Goal: Navigation & Orientation: Find specific page/section

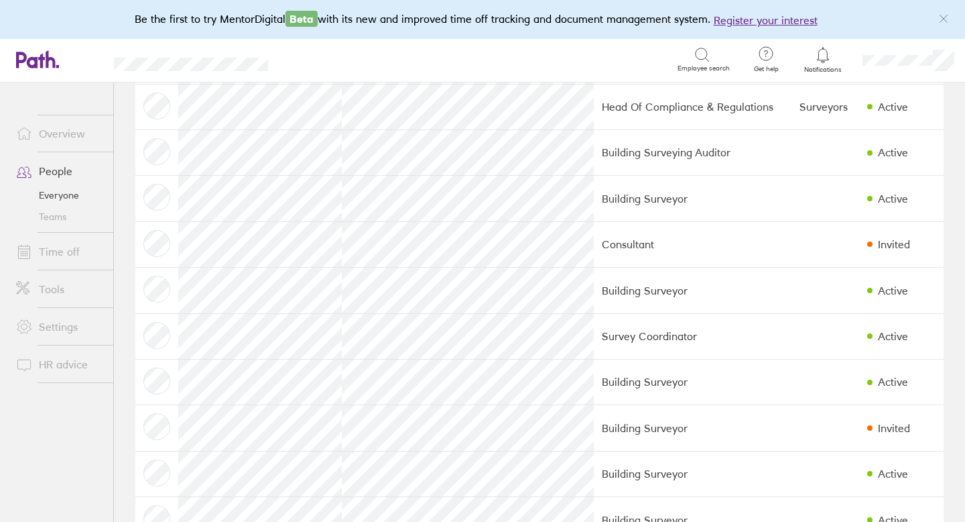
scroll to position [874, 0]
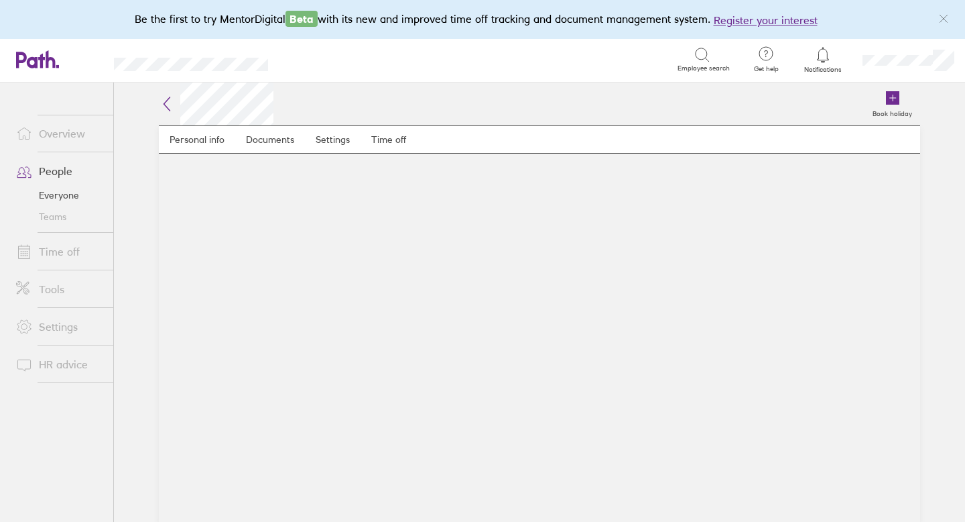
click at [169, 100] on icon at bounding box center [167, 104] width 16 height 16
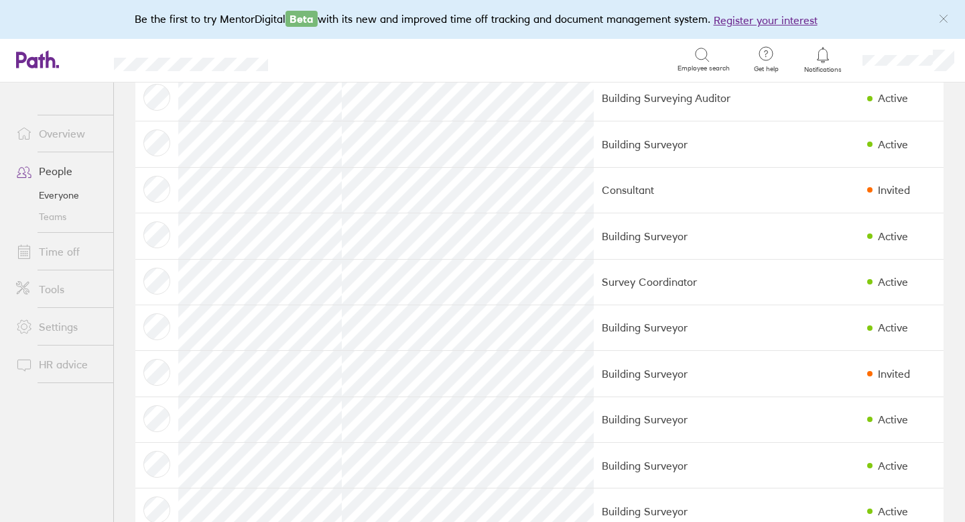
scroll to position [919, 0]
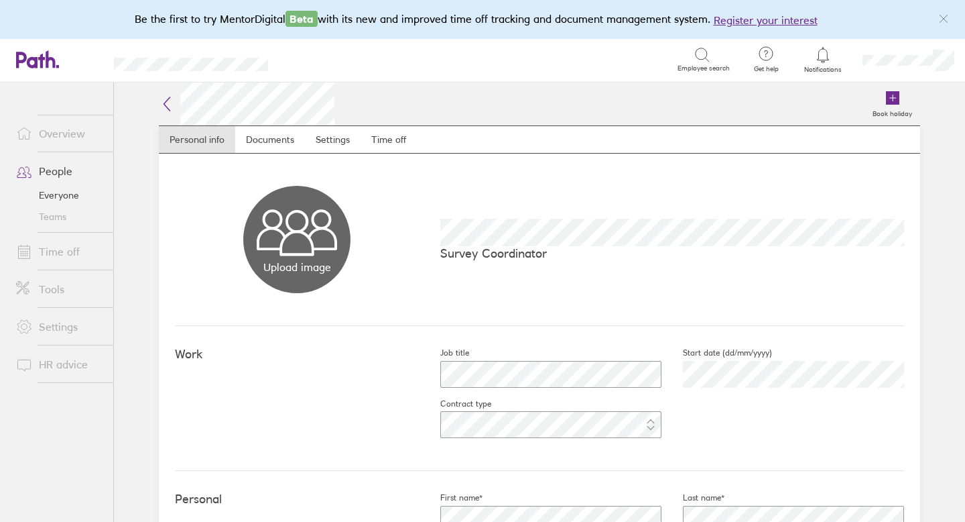
click at [168, 105] on icon at bounding box center [167, 104] width 16 height 16
click at [66, 168] on link "People" at bounding box center [59, 171] width 108 height 27
